Goal: Information Seeking & Learning: Compare options

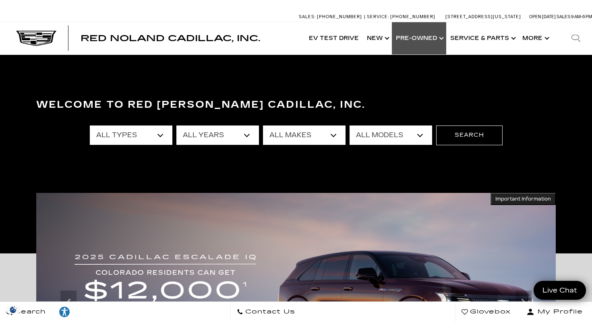
click at [419, 42] on link "Show Pre-Owned" at bounding box center [419, 38] width 54 height 32
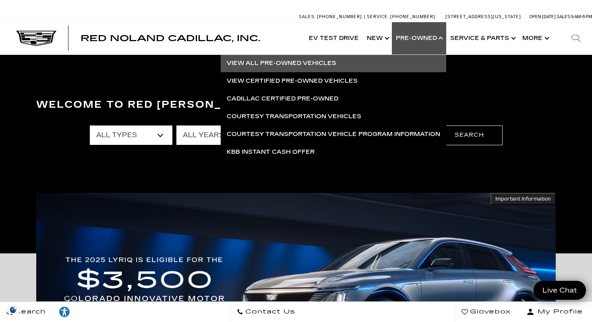
click at [319, 62] on link "View All Pre-Owned Vehicles" at bounding box center [334, 63] width 226 height 18
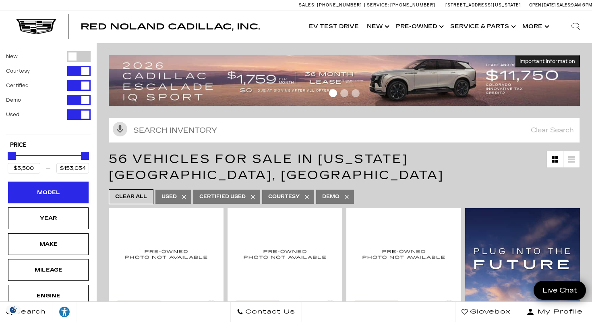
click at [59, 190] on div "Model" at bounding box center [48, 192] width 40 height 9
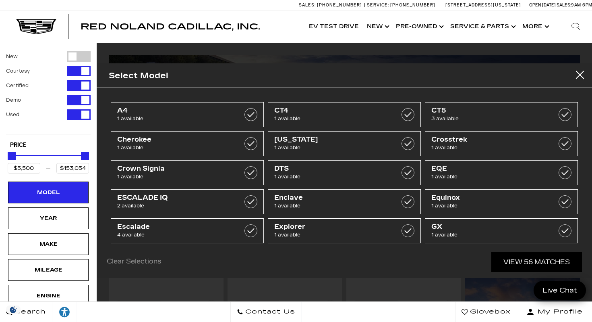
click at [262, 18] on div "Red Noland Cadillac, Inc. EV Test Drive Show New Cadillac Crossovers/SUVs XT4 X…" at bounding box center [296, 26] width 592 height 32
click at [580, 73] on button "close" at bounding box center [580, 75] width 24 height 24
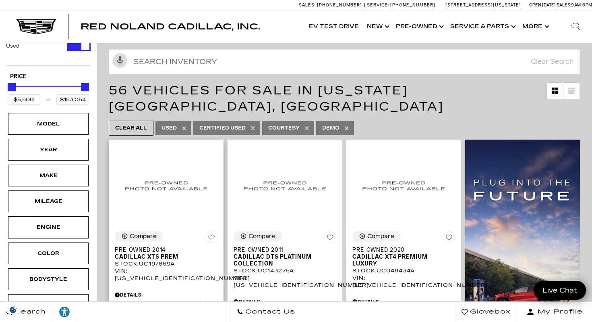
scroll to position [0, 0]
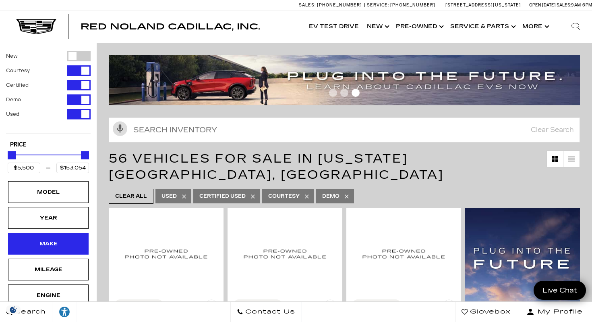
click at [33, 246] on div "Make" at bounding box center [48, 243] width 40 height 9
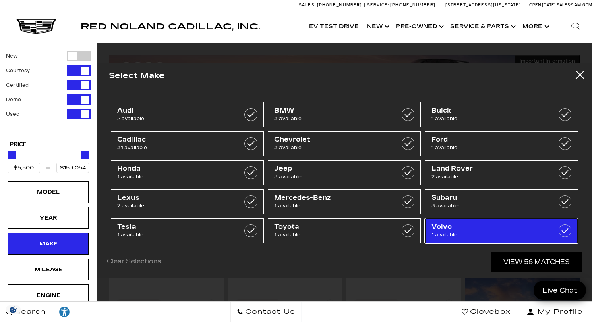
click at [435, 228] on span "Volvo" at bounding box center [491, 226] width 119 height 8
type input "$53,500"
checkbox input "true"
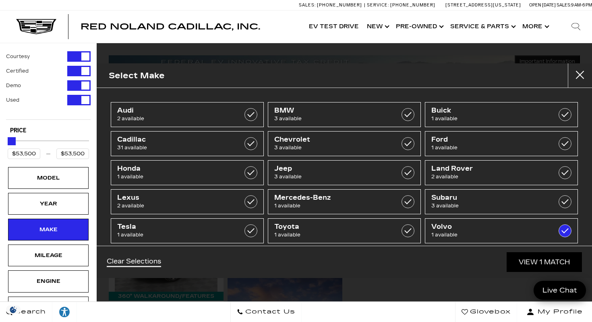
click at [296, 19] on div "Red Noland Cadillac, Inc. Accessible Menu EV Test Drive Show New Cadillac Cross…" at bounding box center [296, 26] width 592 height 32
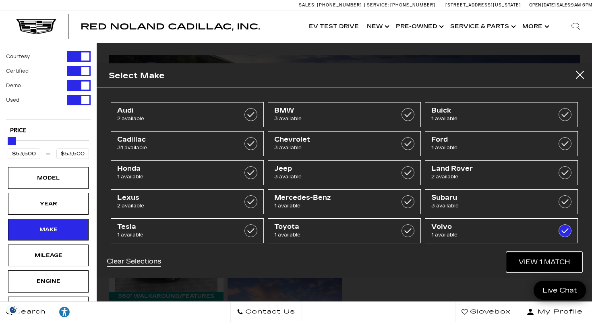
click at [529, 260] on link "View 1 Match" at bounding box center [544, 262] width 75 height 20
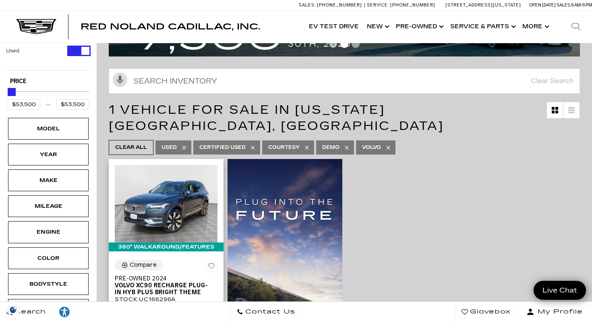
scroll to position [42, 0]
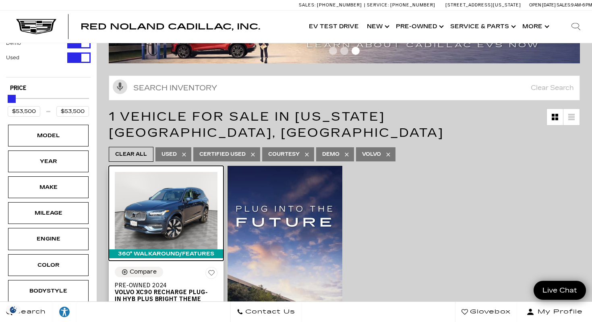
click at [169, 210] on img at bounding box center [166, 210] width 103 height 77
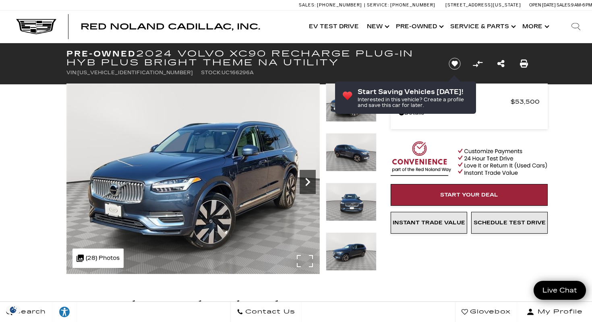
click at [306, 185] on icon "Next" at bounding box center [308, 182] width 16 height 16
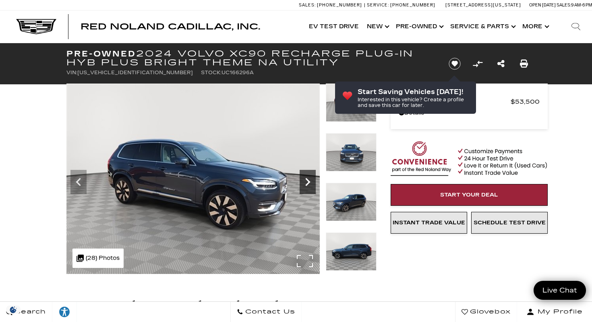
click at [308, 182] on icon "Next" at bounding box center [307, 182] width 5 height 8
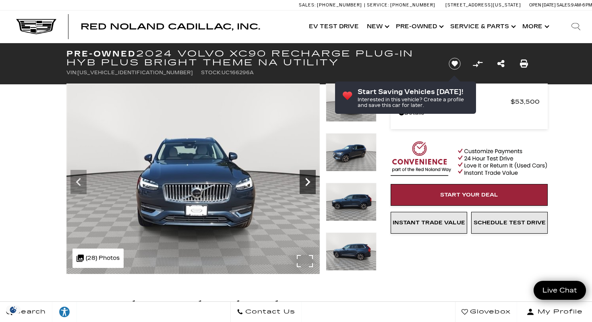
click at [308, 182] on icon "Next" at bounding box center [307, 182] width 5 height 8
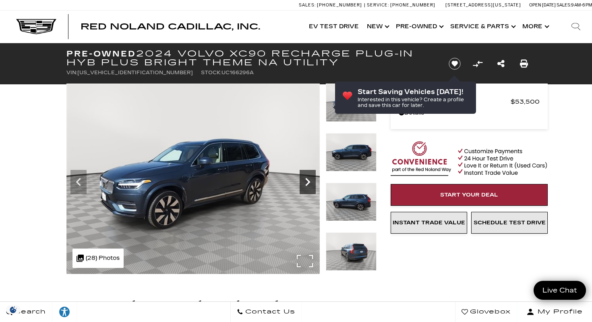
click at [308, 182] on icon "Next" at bounding box center [307, 182] width 5 height 8
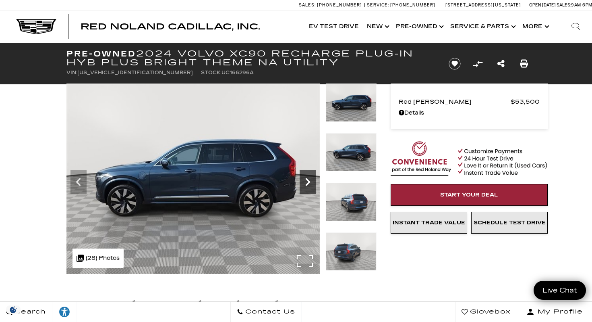
click at [308, 182] on icon "Next" at bounding box center [307, 182] width 5 height 8
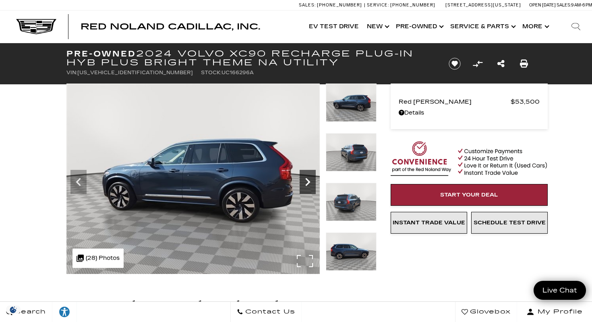
click at [308, 182] on icon "Next" at bounding box center [307, 182] width 5 height 8
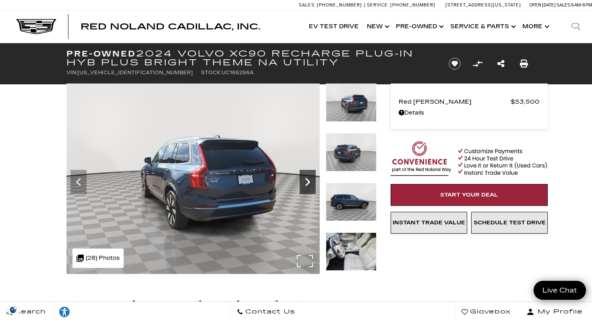
click at [308, 182] on icon "Next" at bounding box center [307, 182] width 5 height 8
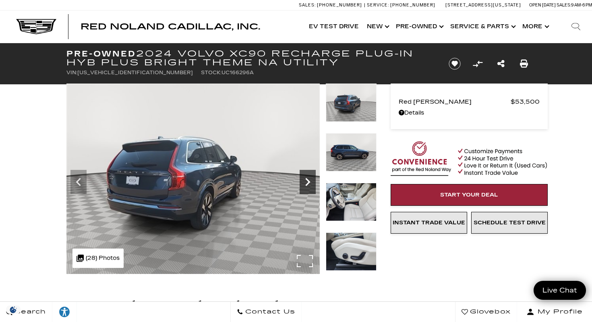
click at [309, 182] on icon "Next" at bounding box center [307, 182] width 5 height 8
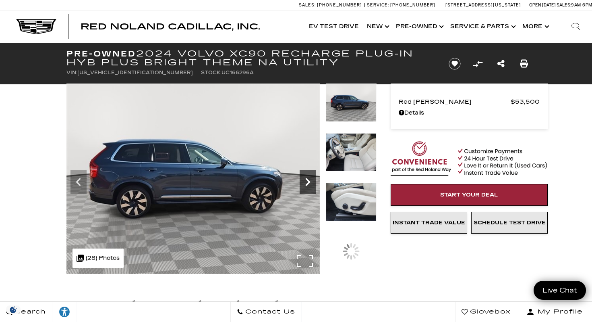
click at [309, 182] on icon "Next" at bounding box center [307, 182] width 5 height 8
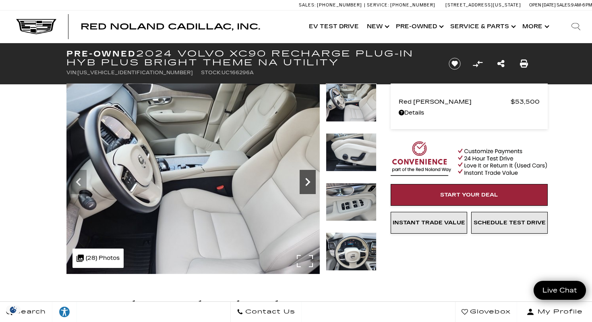
click at [309, 182] on icon "Next" at bounding box center [307, 182] width 5 height 8
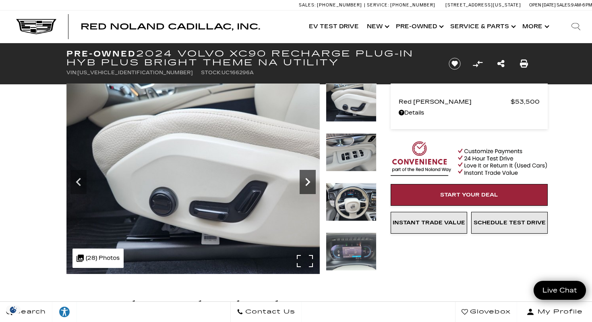
click at [309, 182] on icon "Next" at bounding box center [307, 182] width 5 height 8
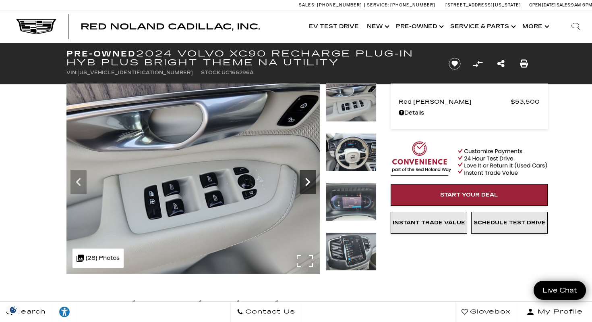
click at [309, 182] on icon "Next" at bounding box center [307, 182] width 5 height 8
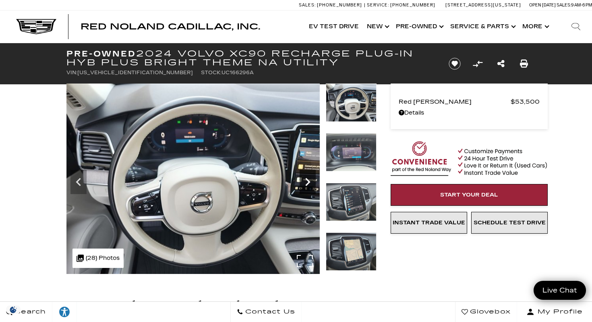
click at [309, 182] on icon "Next" at bounding box center [307, 182] width 5 height 8
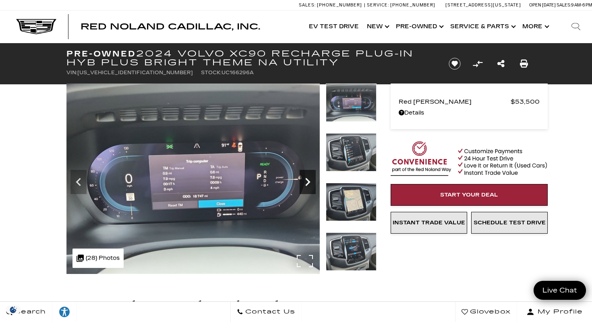
click at [309, 182] on icon "Next" at bounding box center [307, 182] width 5 height 8
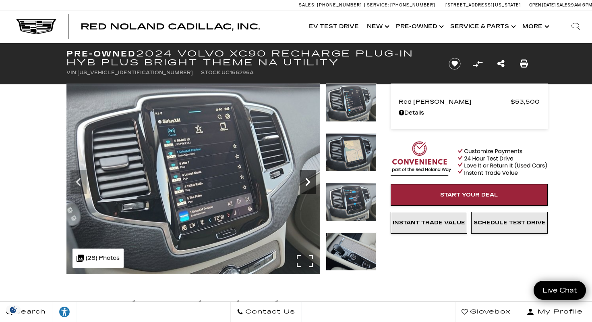
click at [309, 182] on icon "Next" at bounding box center [307, 182] width 5 height 8
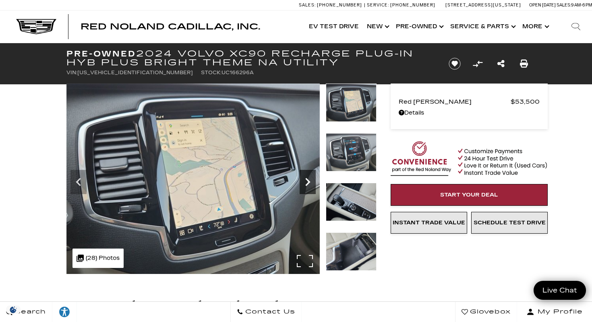
click at [309, 182] on icon "Next" at bounding box center [307, 182] width 5 height 8
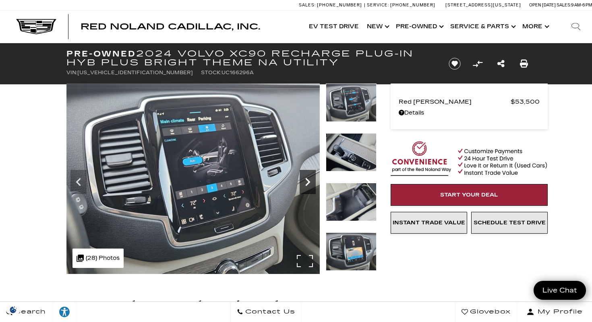
click at [309, 182] on icon "Next" at bounding box center [307, 182] width 5 height 8
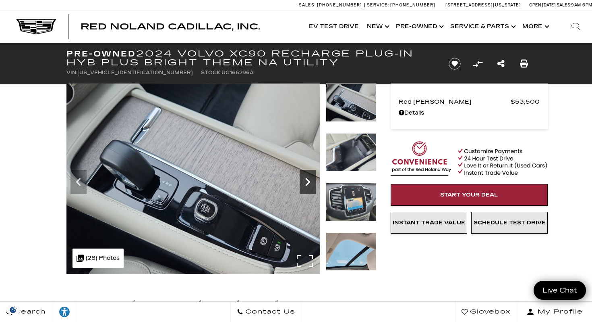
click at [308, 182] on icon "Next" at bounding box center [307, 182] width 5 height 8
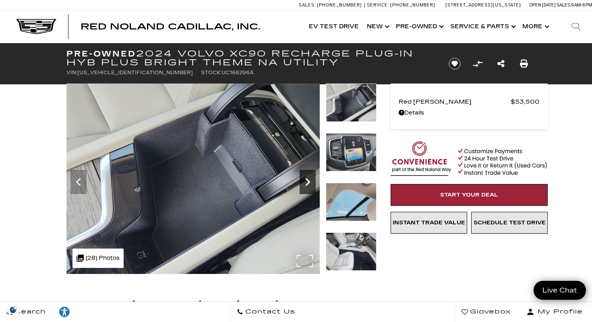
click at [308, 182] on icon "Next" at bounding box center [307, 182] width 5 height 8
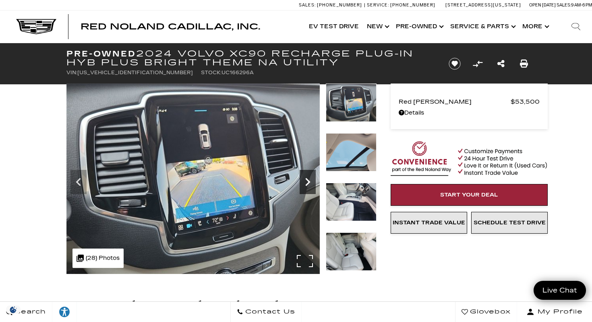
click at [308, 182] on icon "Next" at bounding box center [307, 182] width 5 height 8
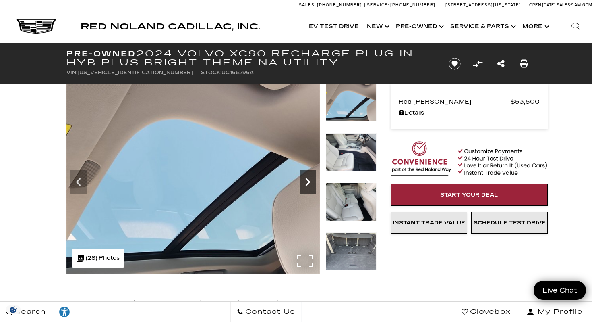
click at [308, 182] on icon "Next" at bounding box center [307, 182] width 5 height 8
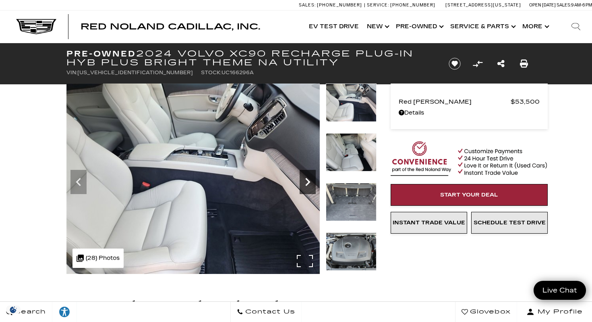
click at [308, 182] on icon "Next" at bounding box center [307, 182] width 5 height 8
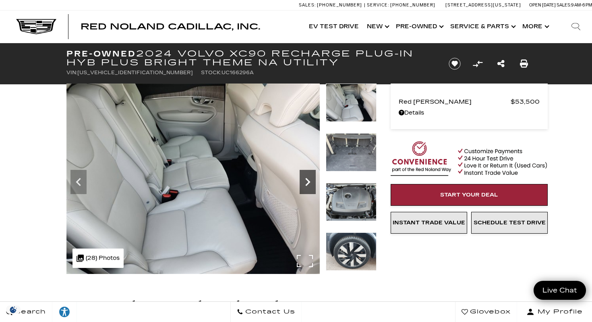
click at [308, 182] on icon "Next" at bounding box center [307, 182] width 5 height 8
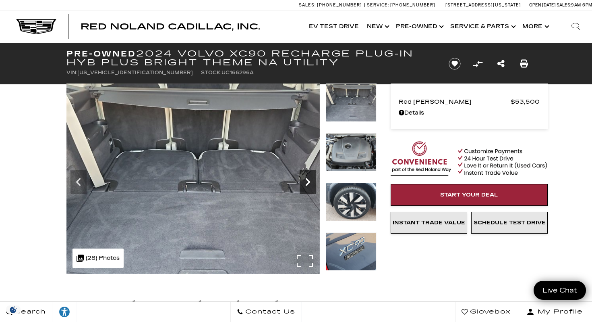
click at [308, 182] on icon "Next" at bounding box center [307, 182] width 5 height 8
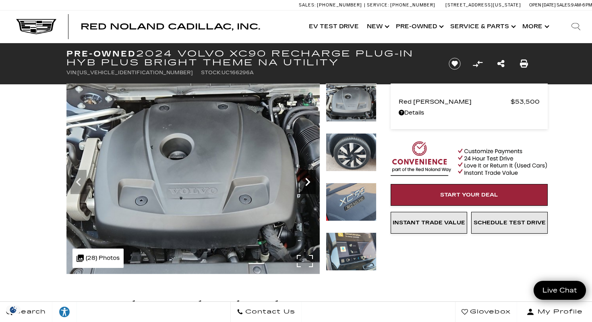
click at [308, 182] on icon "Next" at bounding box center [307, 182] width 5 height 8
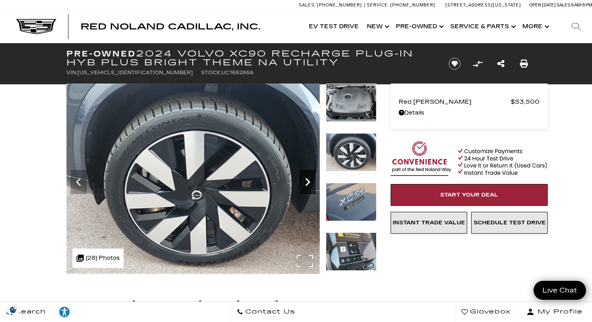
click at [308, 182] on icon "Next" at bounding box center [307, 182] width 5 height 8
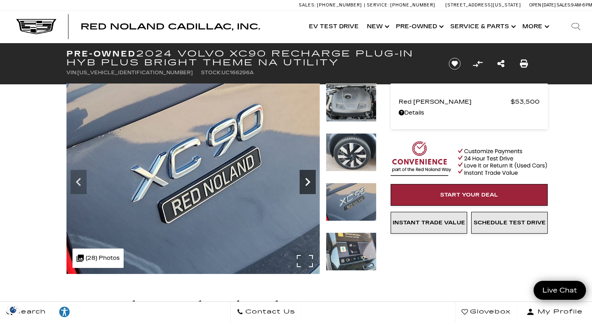
click at [308, 182] on icon "Next" at bounding box center [307, 182] width 5 height 8
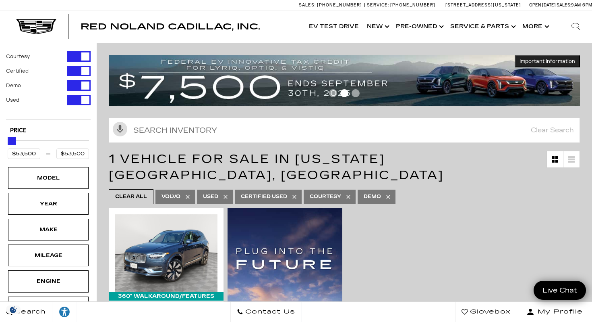
click at [191, 193] on icon at bounding box center [188, 196] width 6 height 6
type input "$5,500"
type input "$153,054"
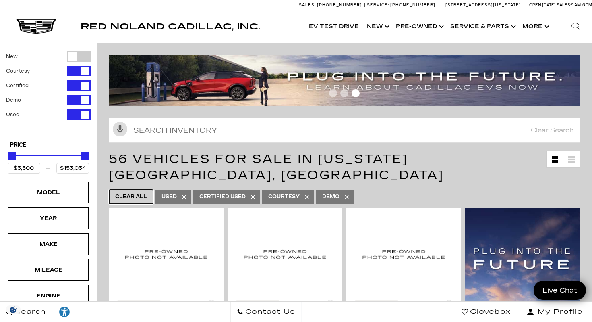
click at [125, 191] on span "Clear All" at bounding box center [131, 196] width 32 height 10
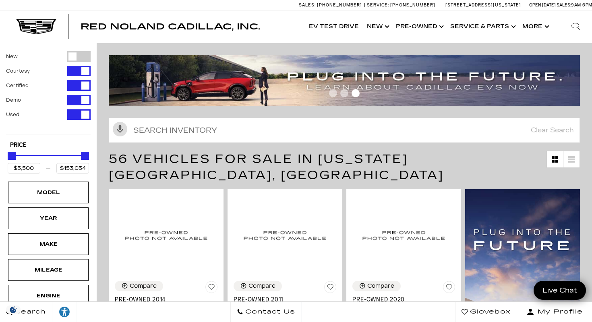
type input "$179,434"
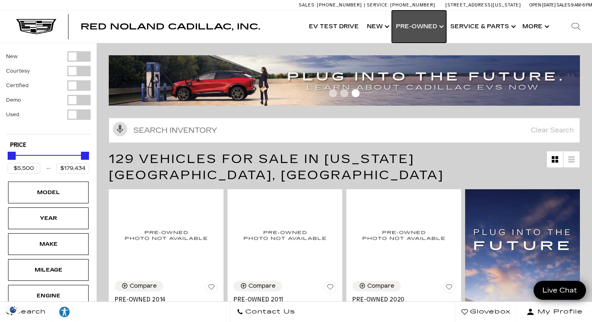
click at [441, 27] on link "Show Pre-Owned" at bounding box center [419, 26] width 54 height 32
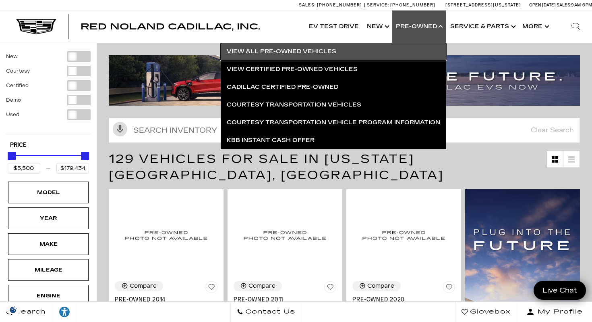
click at [338, 51] on link "View All Pre-Owned Vehicles" at bounding box center [334, 52] width 226 height 18
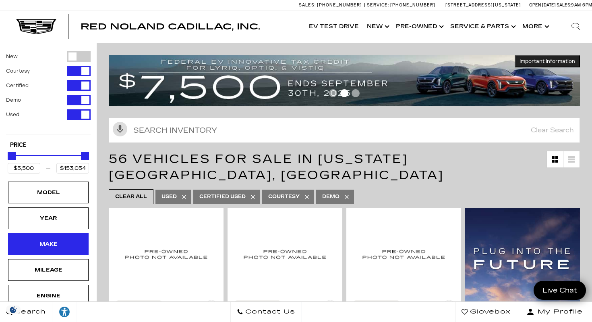
click at [50, 247] on div "Make" at bounding box center [48, 243] width 40 height 9
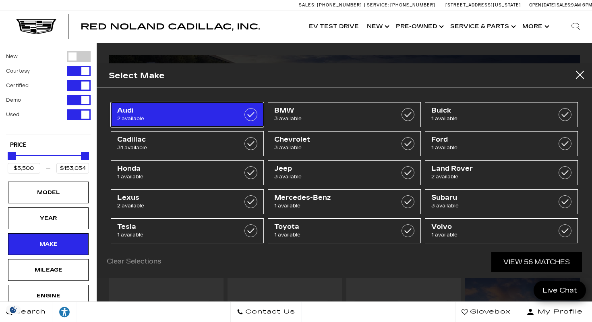
click at [135, 113] on span "Audi" at bounding box center [176, 110] width 119 height 8
type input "$11,500"
type input "$18,189"
checkbox input "true"
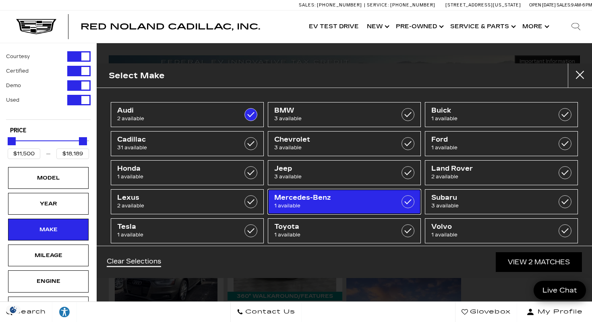
click at [333, 208] on span "1 available" at bounding box center [333, 205] width 119 height 8
type input "$53,500"
checkbox input "true"
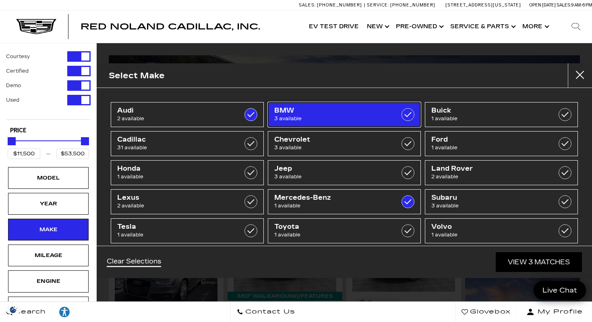
click at [337, 114] on span "BMW" at bounding box center [333, 110] width 119 height 8
type input "$85,189"
checkbox input "true"
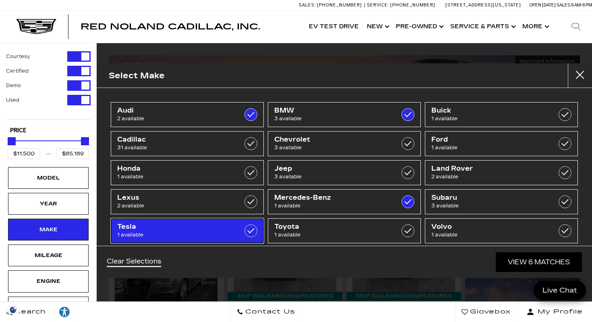
click at [155, 232] on span "1 available" at bounding box center [176, 234] width 119 height 8
checkbox input "true"
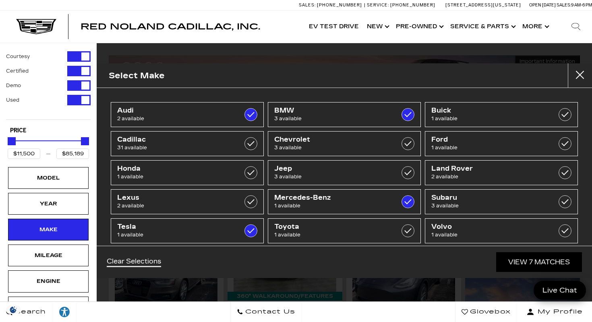
click at [247, 266] on div "Clear Selections View 7 Matches" at bounding box center [345, 261] width 496 height 32
click at [245, 266] on div "Clear Selections View 7 Matches" at bounding box center [345, 261] width 496 height 32
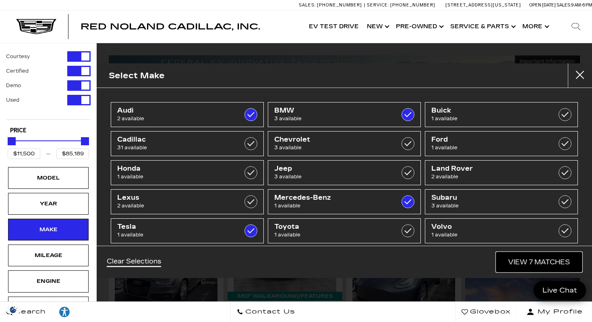
click at [529, 259] on link "View 7 Matches" at bounding box center [539, 262] width 86 height 20
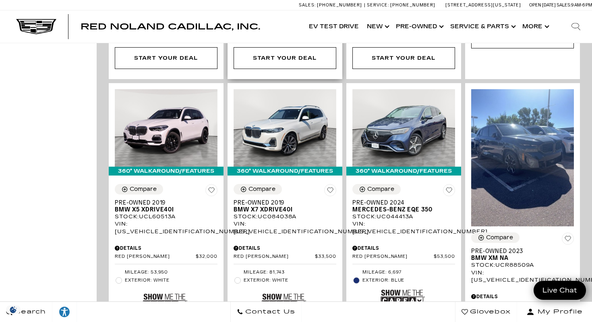
scroll to position [465, 0]
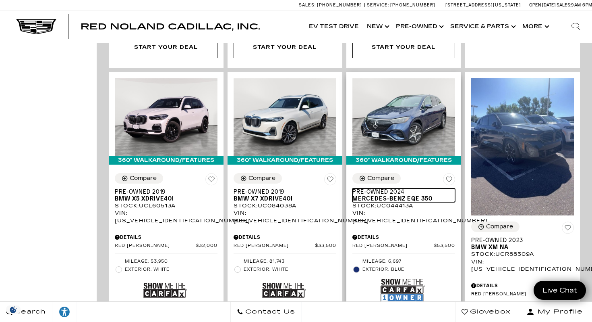
click at [390, 195] on span "Mercedes-Benz EQE 350" at bounding box center [401, 198] width 97 height 7
